Goal: Find specific page/section: Find specific page/section

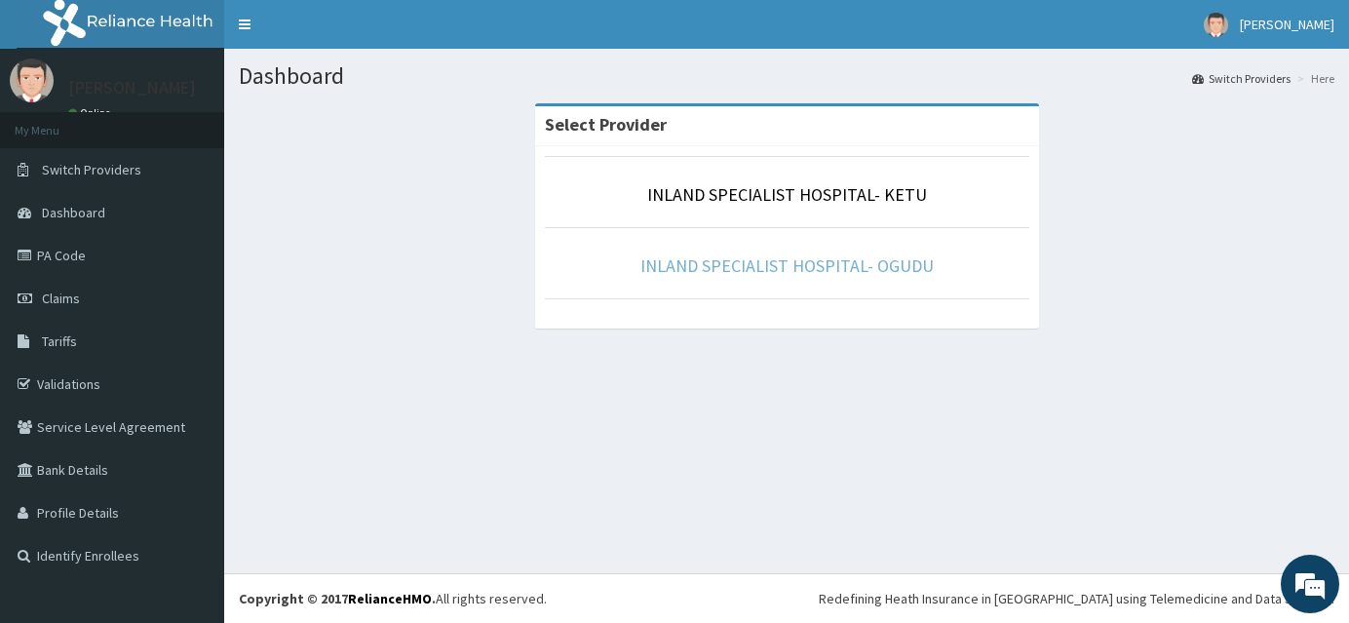
click at [811, 269] on link "INLAND SPECIALIST HOSPITAL- OGUDU" at bounding box center [786, 265] width 293 height 22
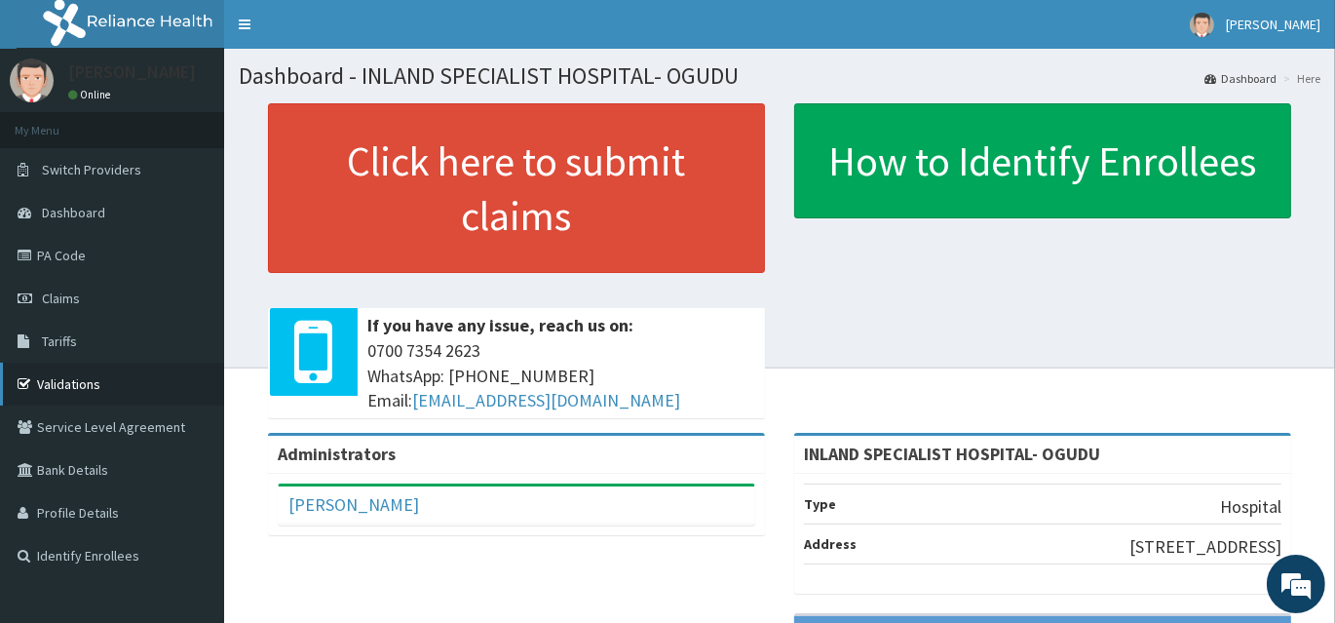
click at [108, 380] on link "Validations" at bounding box center [112, 384] width 224 height 43
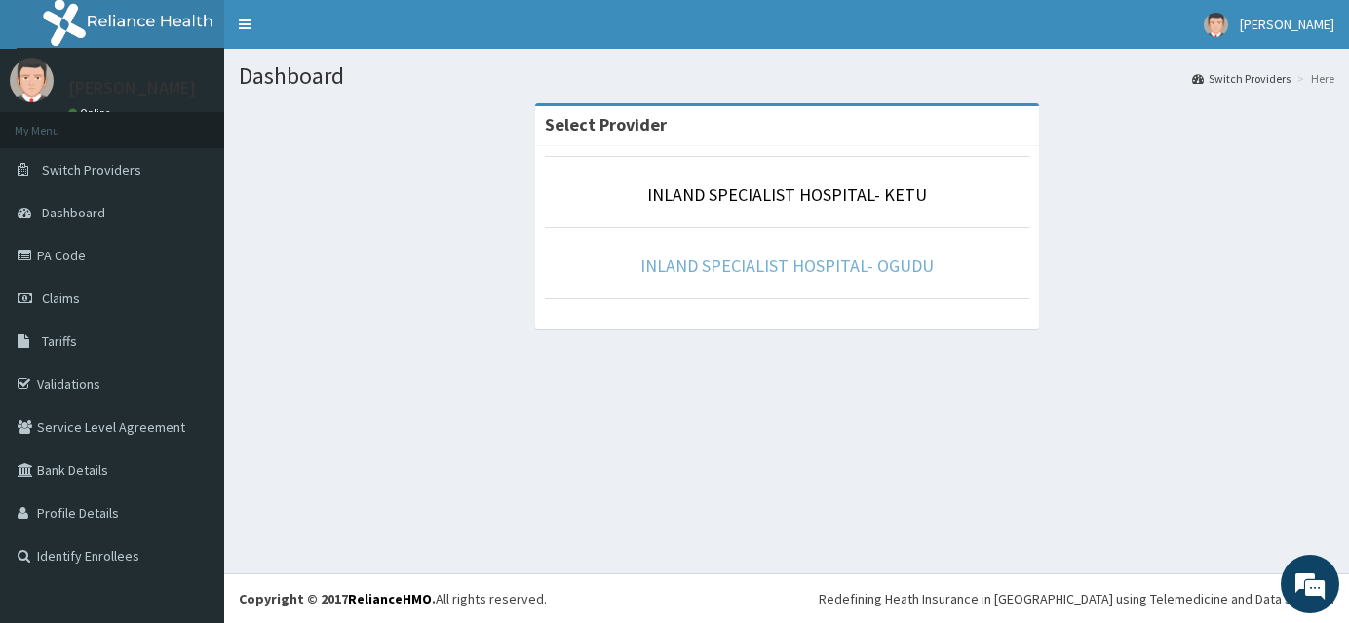
click at [746, 273] on link "INLAND SPECIALIST HOSPITAL- OGUDU" at bounding box center [786, 265] width 293 height 22
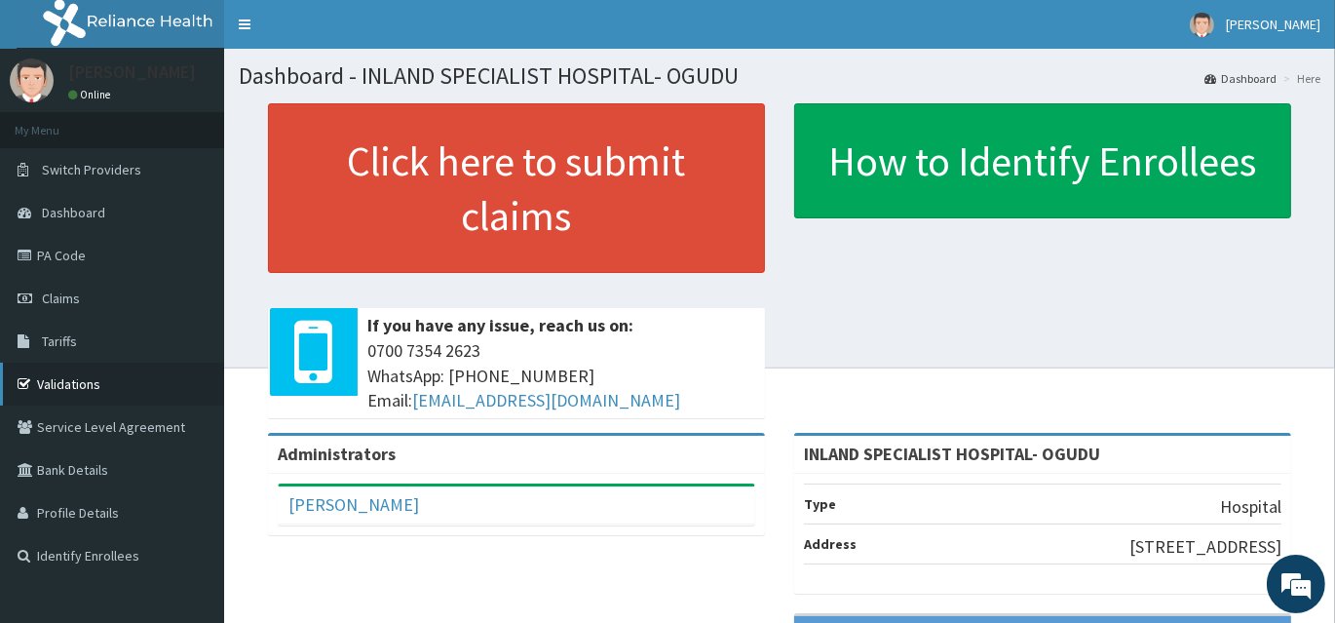
click at [92, 389] on link "Validations" at bounding box center [112, 384] width 224 height 43
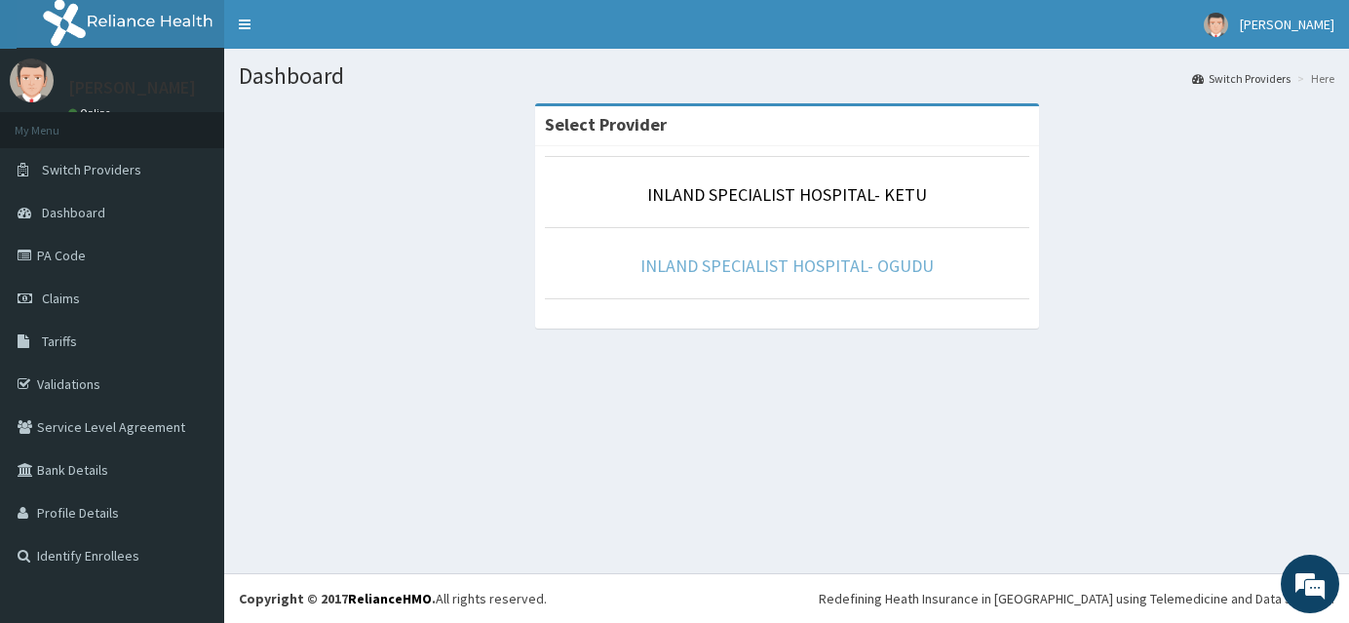
click at [747, 258] on link "INLAND SPECIALIST HOSPITAL- OGUDU" at bounding box center [786, 265] width 293 height 22
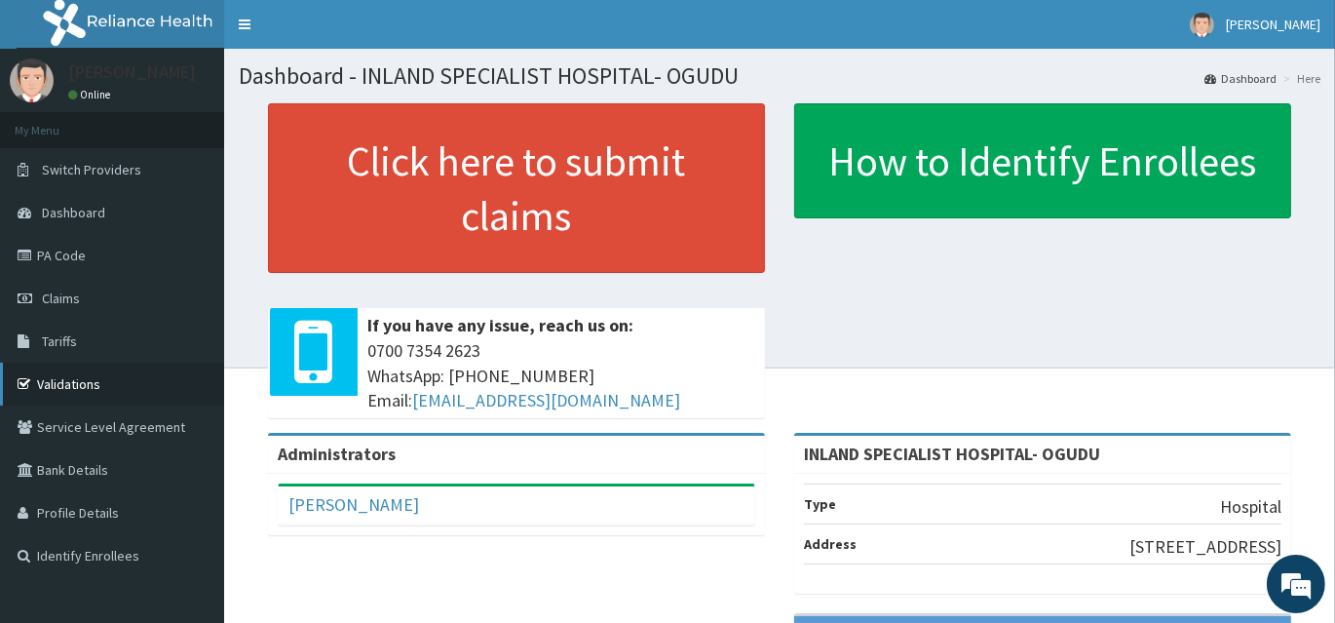
click at [94, 373] on link "Validations" at bounding box center [112, 384] width 224 height 43
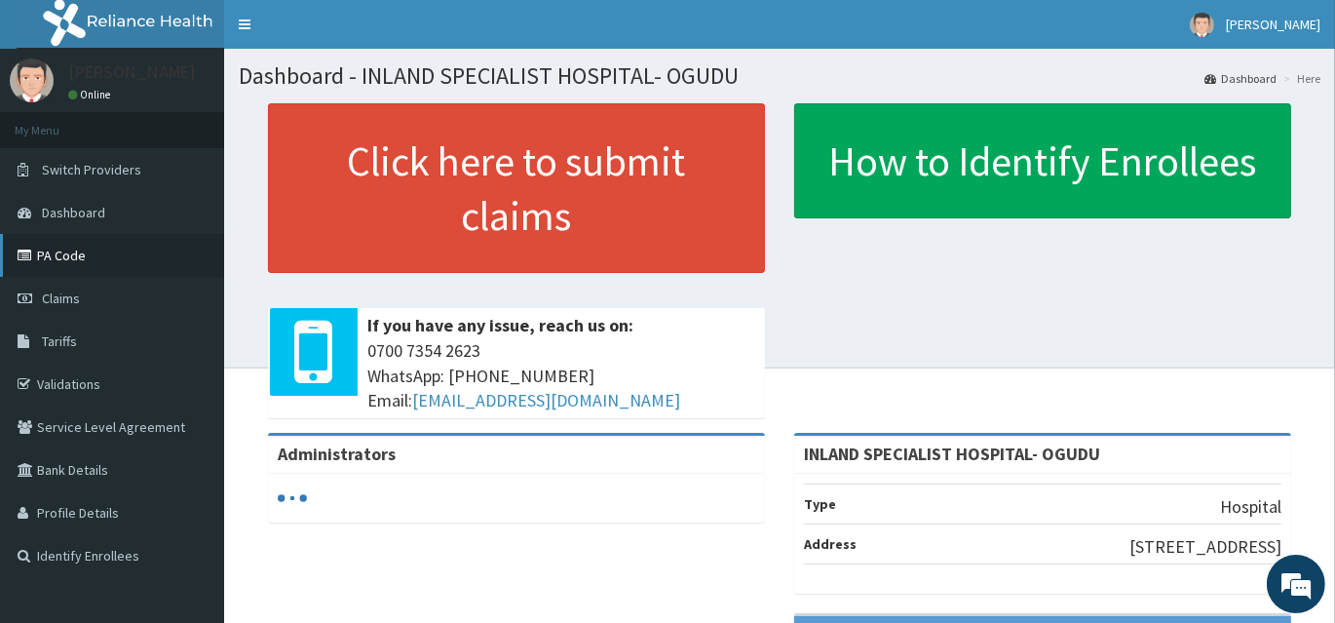
click at [75, 253] on link "PA Code" at bounding box center [112, 255] width 224 height 43
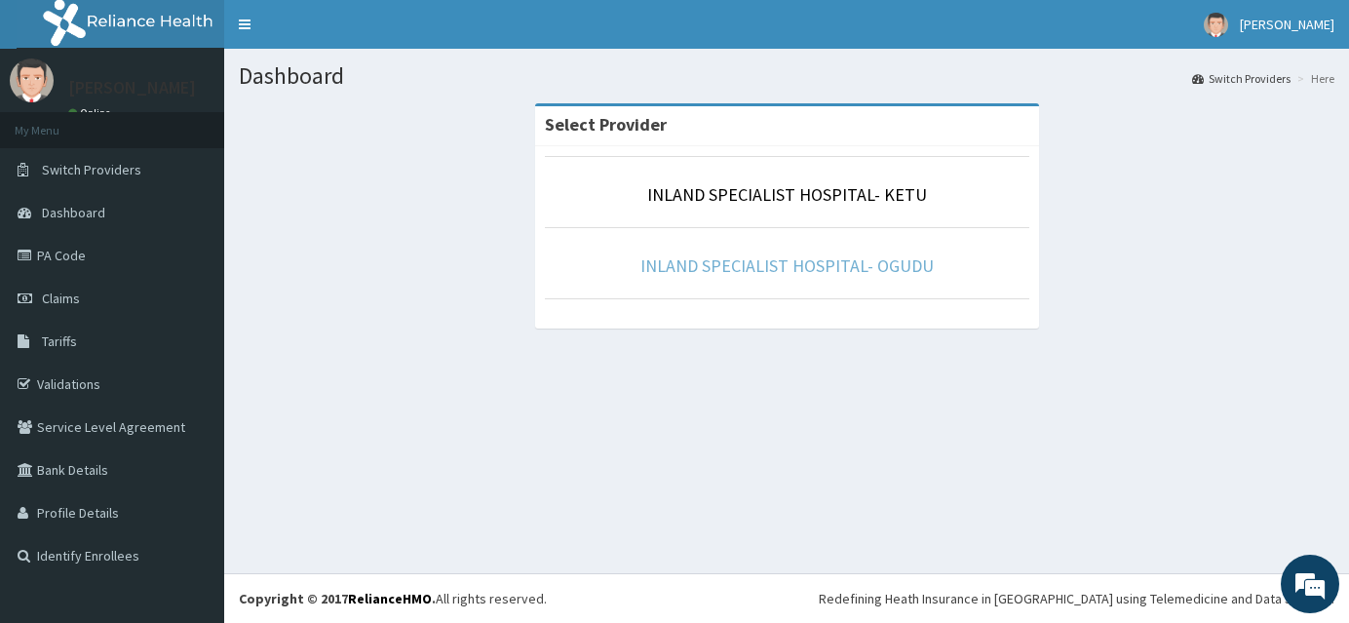
click at [826, 264] on link "INLAND SPECIALIST HOSPITAL- OGUDU" at bounding box center [786, 265] width 293 height 22
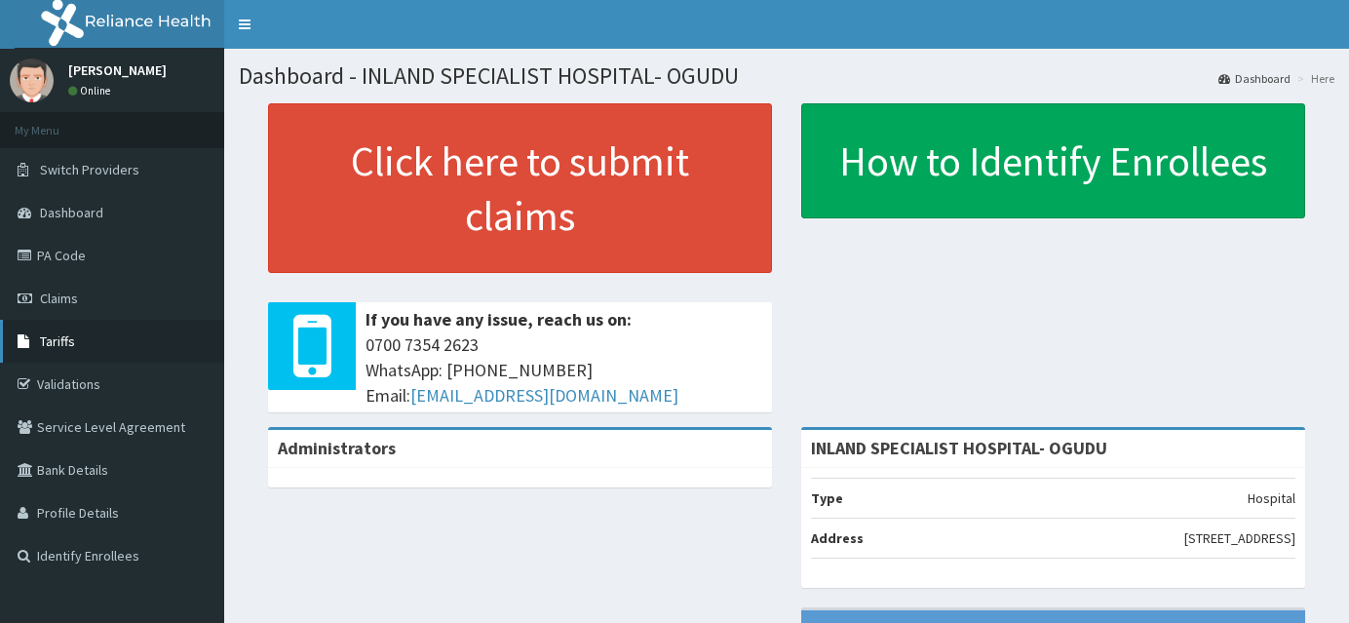
click at [65, 345] on span "Tariffs" at bounding box center [57, 341] width 35 height 18
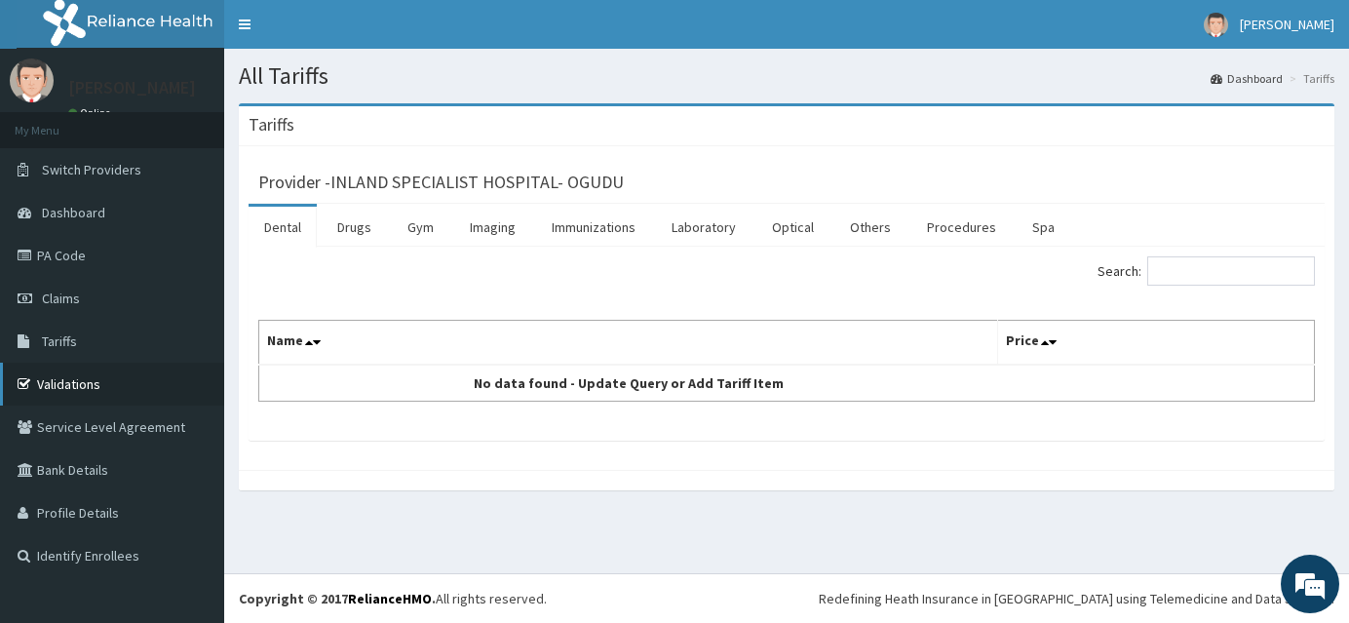
click at [75, 379] on link "Validations" at bounding box center [112, 384] width 224 height 43
